Goal: Book appointment/travel/reservation

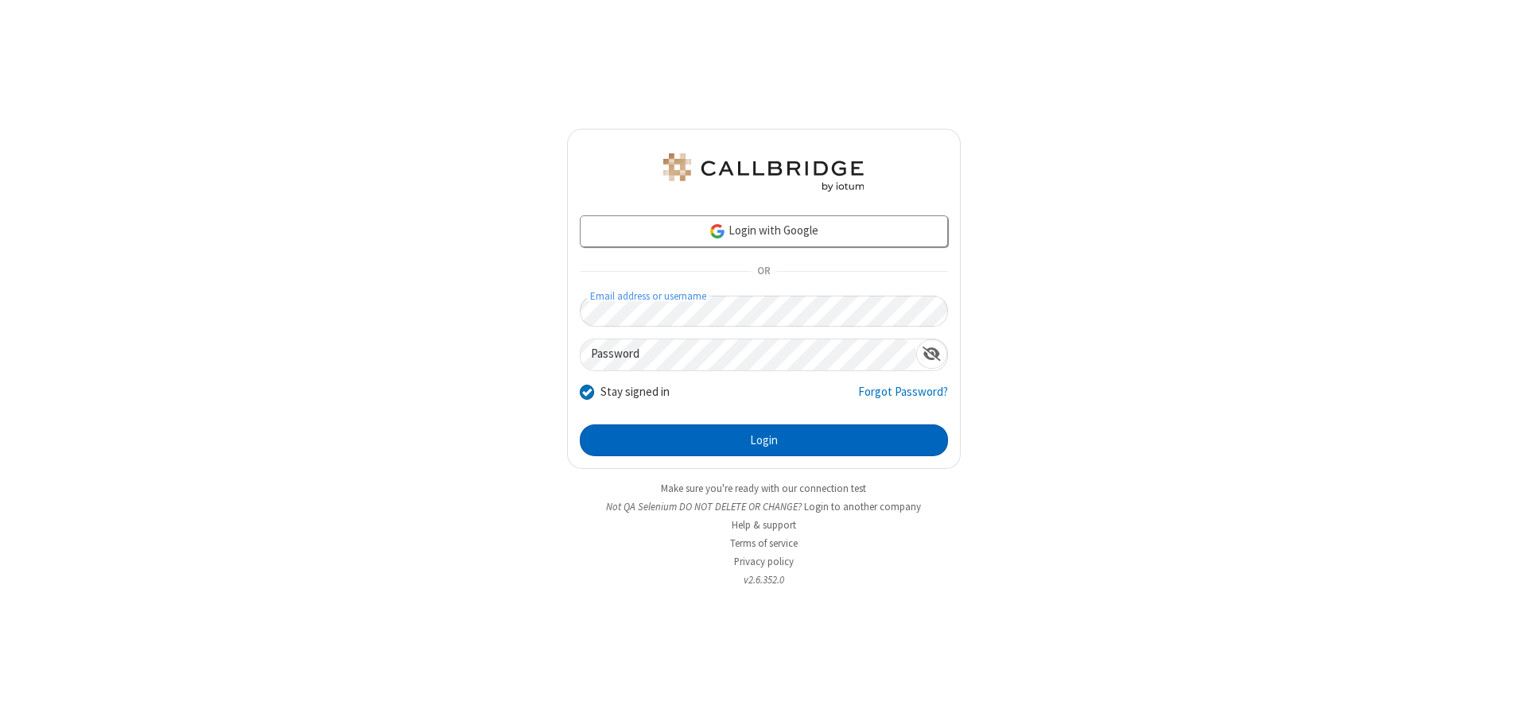
click at [763, 440] on button "Login" at bounding box center [764, 441] width 368 height 32
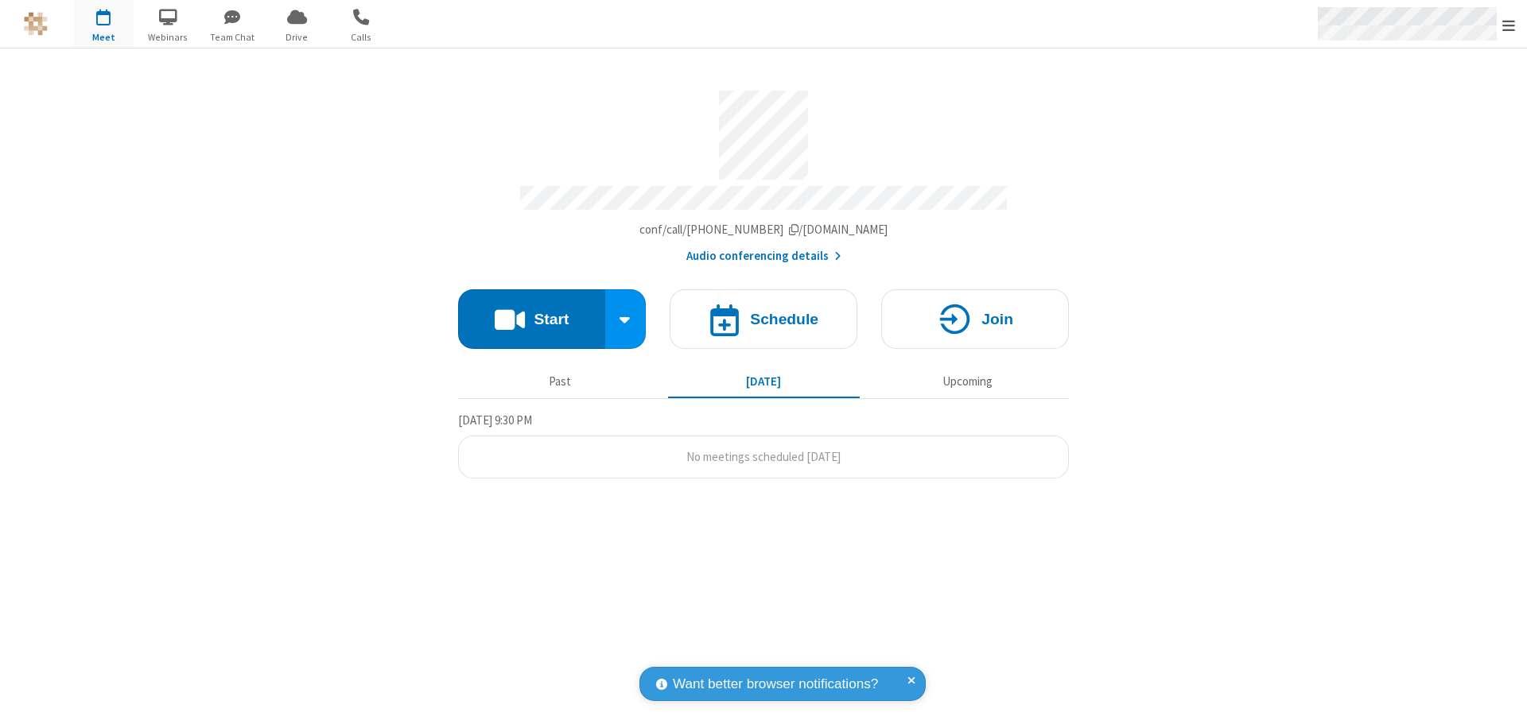
click at [1508, 25] on span "Open menu" at bounding box center [1508, 25] width 13 height 16
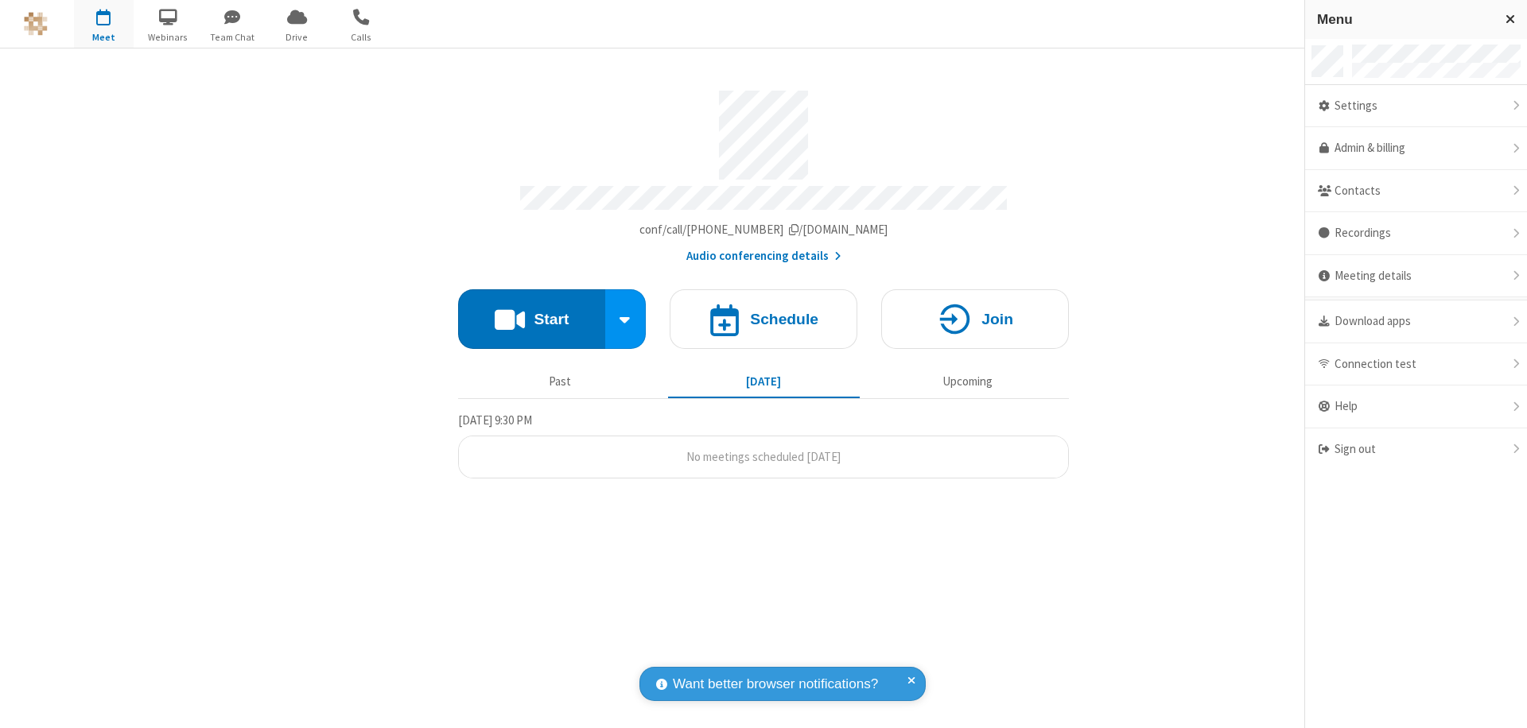
click at [103, 24] on span "button" at bounding box center [104, 16] width 60 height 27
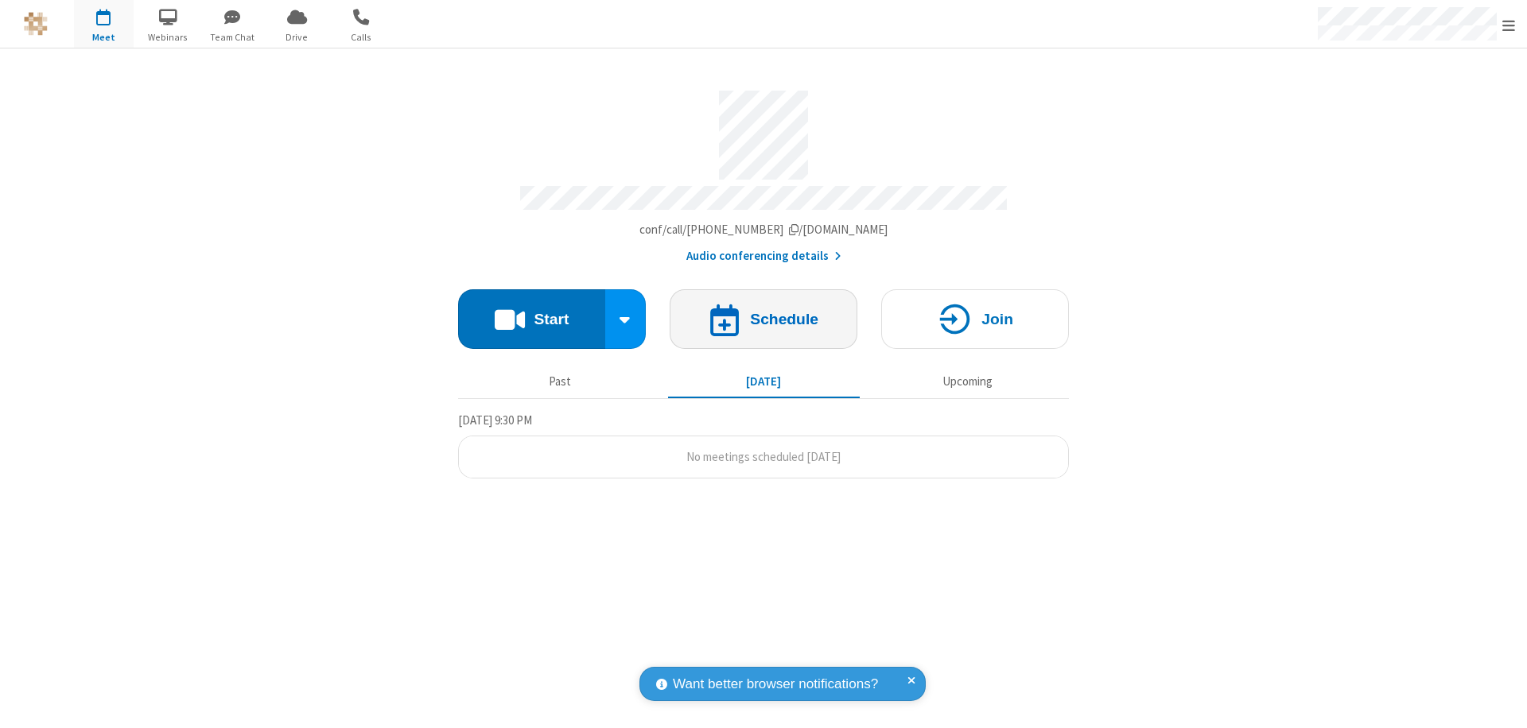
click at [763, 312] on h4 "Schedule" at bounding box center [784, 319] width 68 height 15
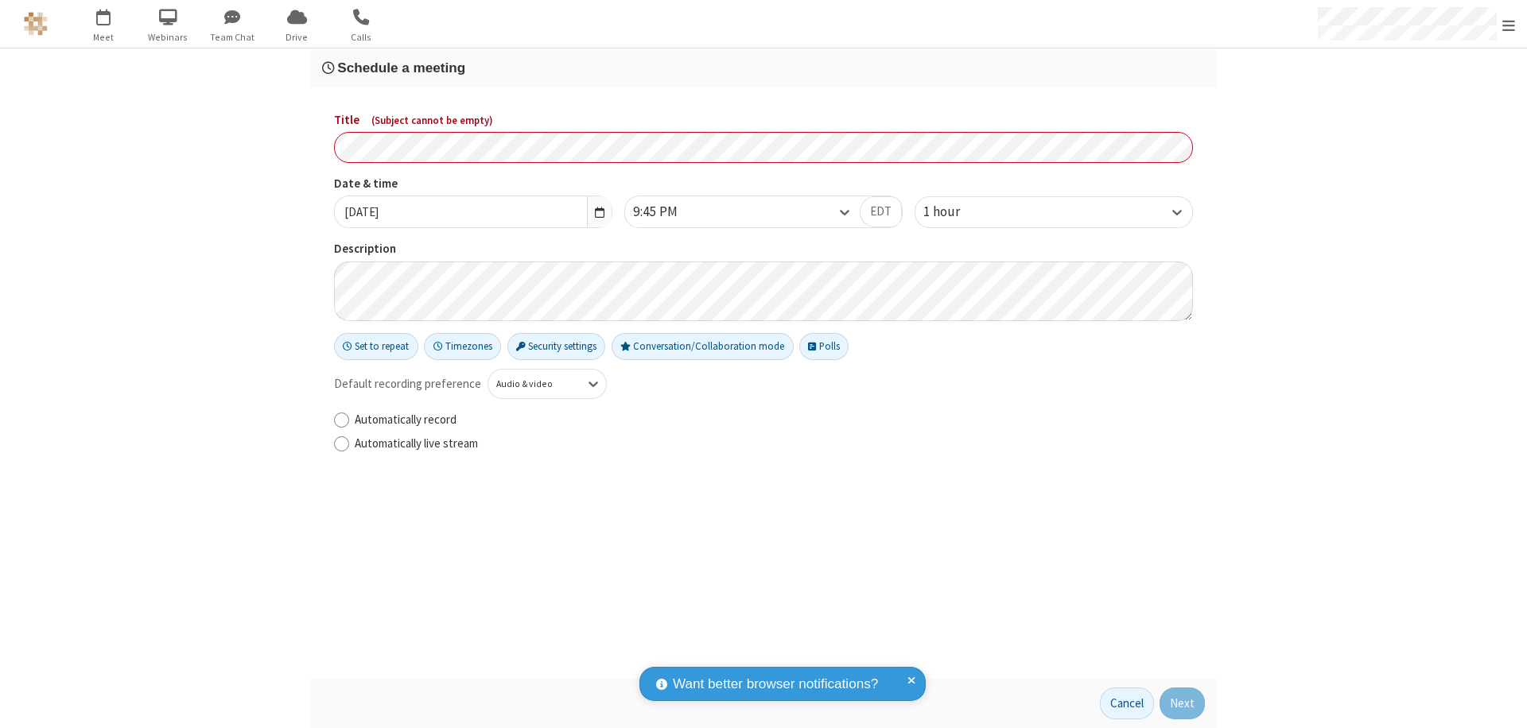
click at [763, 68] on h3 "Schedule a meeting" at bounding box center [763, 67] width 883 height 15
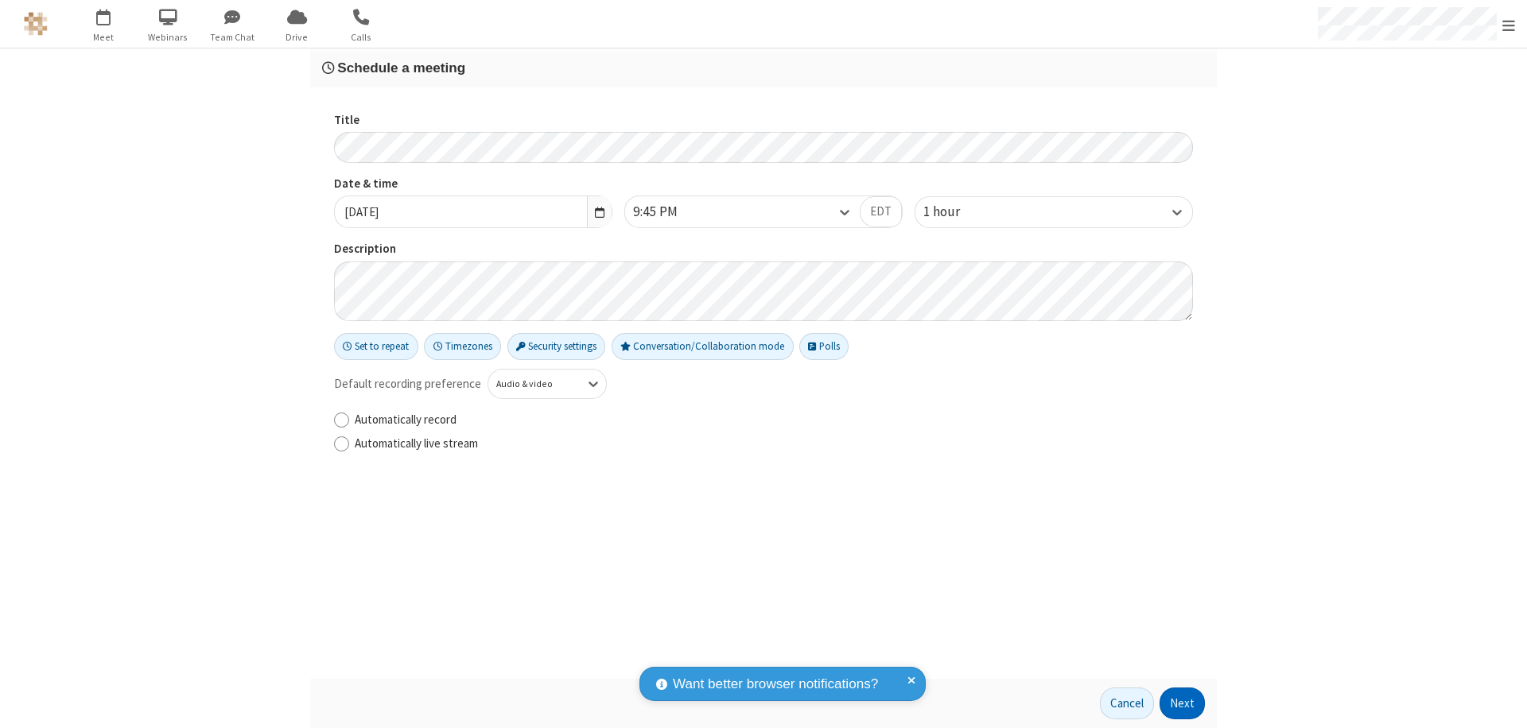
click at [1182, 704] on button "Next" at bounding box center [1181, 704] width 45 height 32
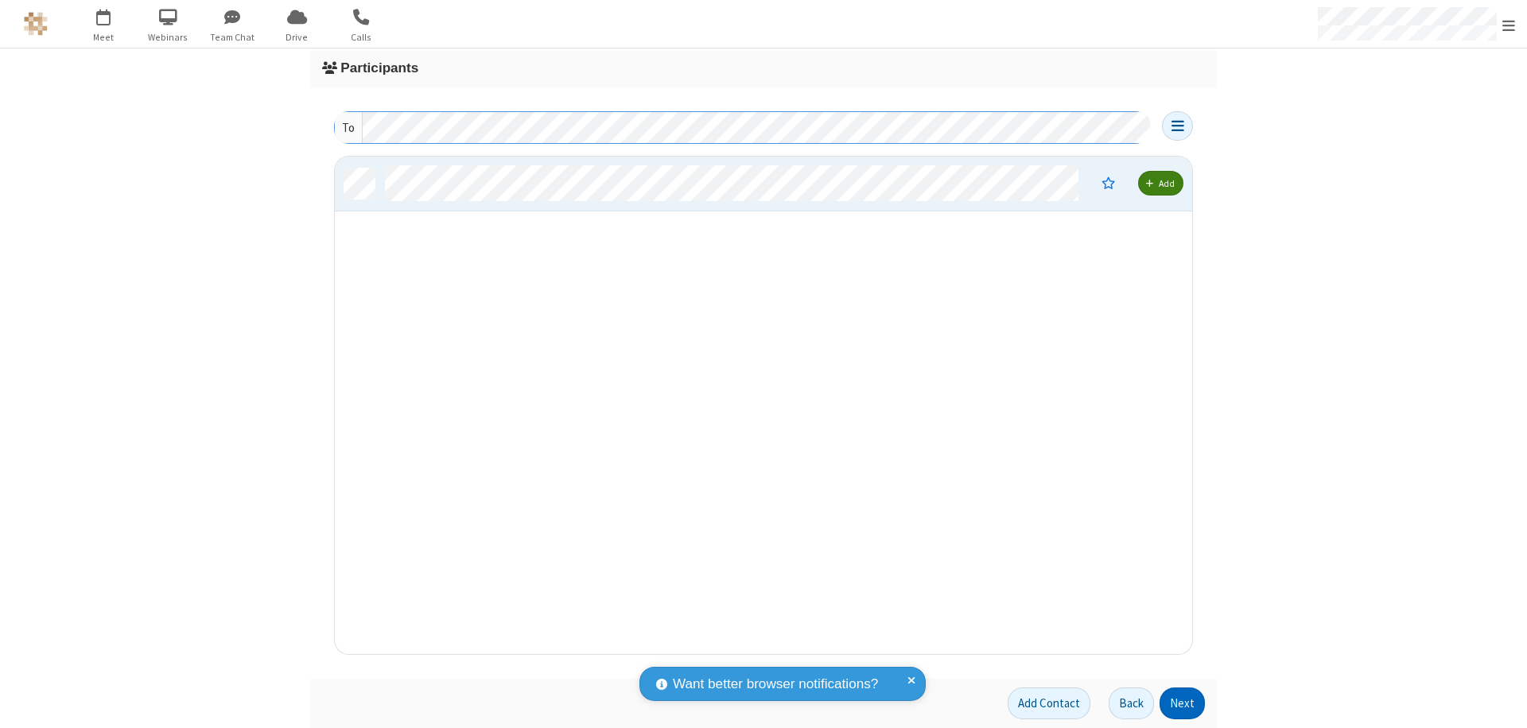
click at [1182, 704] on button "Next" at bounding box center [1181, 704] width 45 height 32
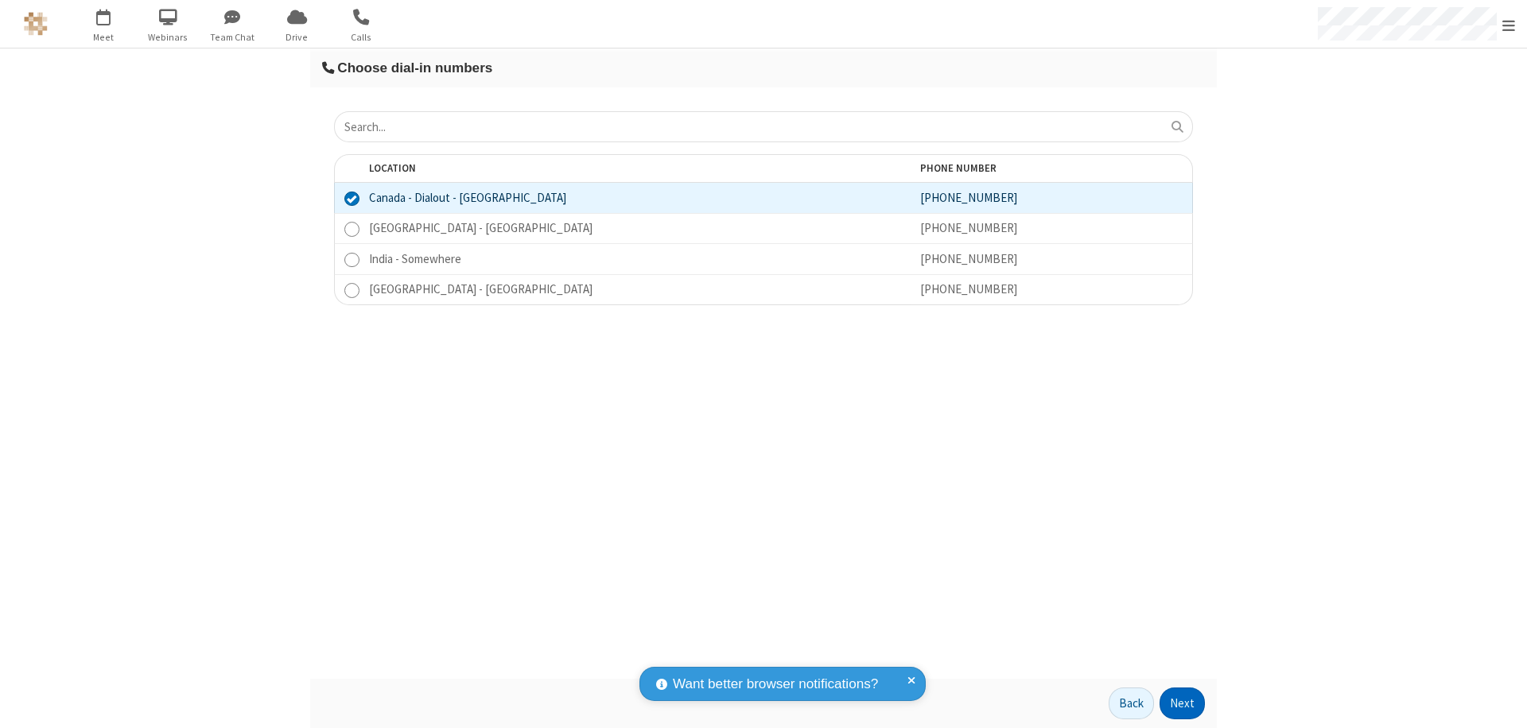
click at [1182, 704] on button "Next" at bounding box center [1181, 704] width 45 height 32
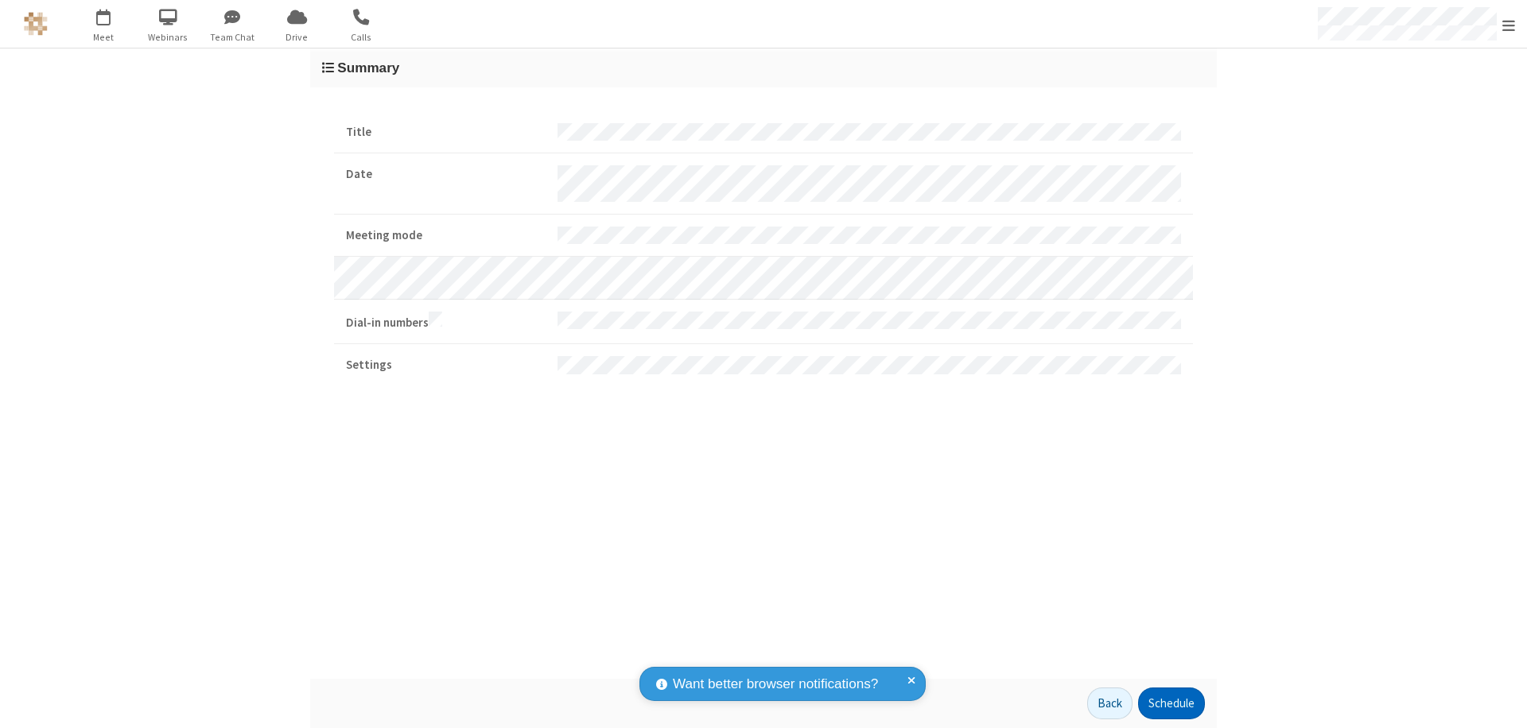
click at [1170, 704] on button "Schedule" at bounding box center [1171, 704] width 67 height 32
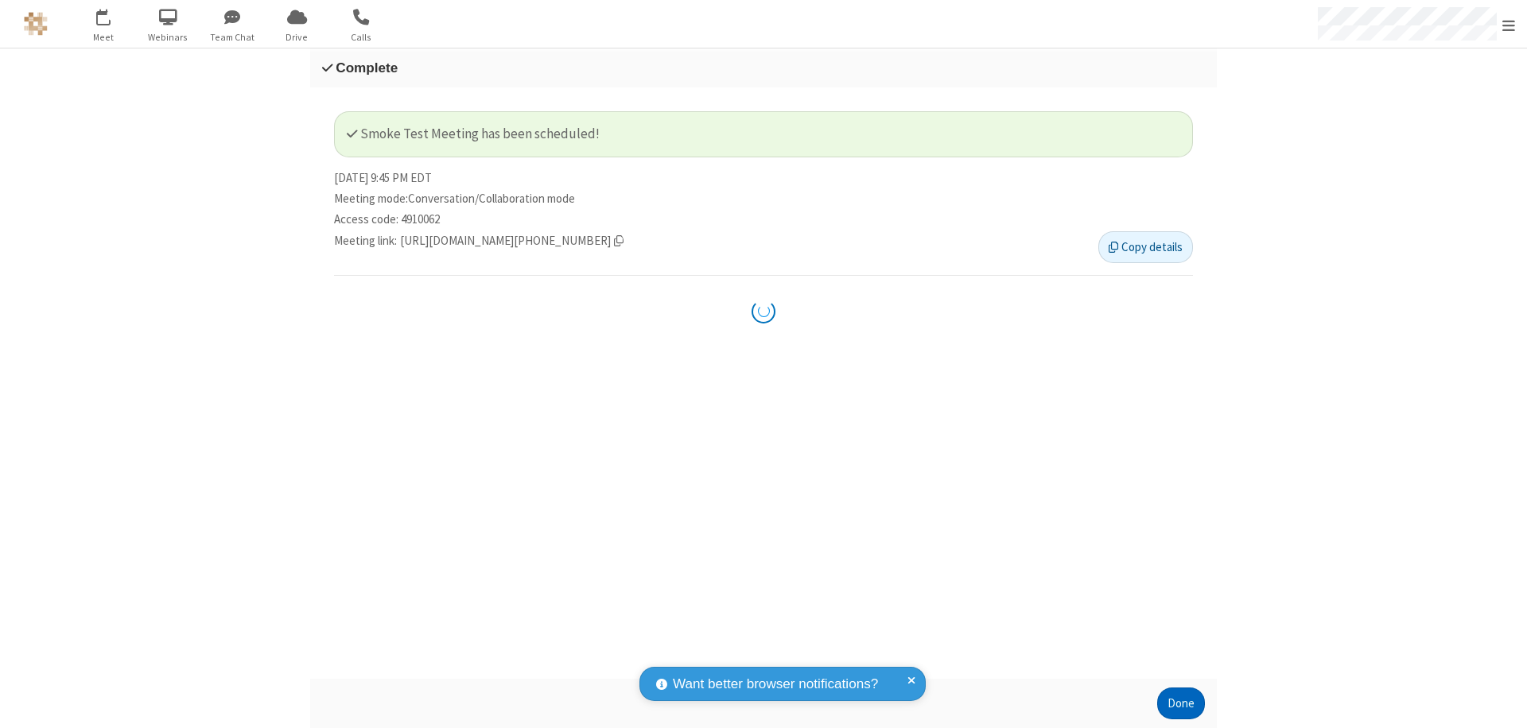
click at [1181, 704] on button "Done" at bounding box center [1181, 704] width 48 height 32
